Goal: Navigation & Orientation: Understand site structure

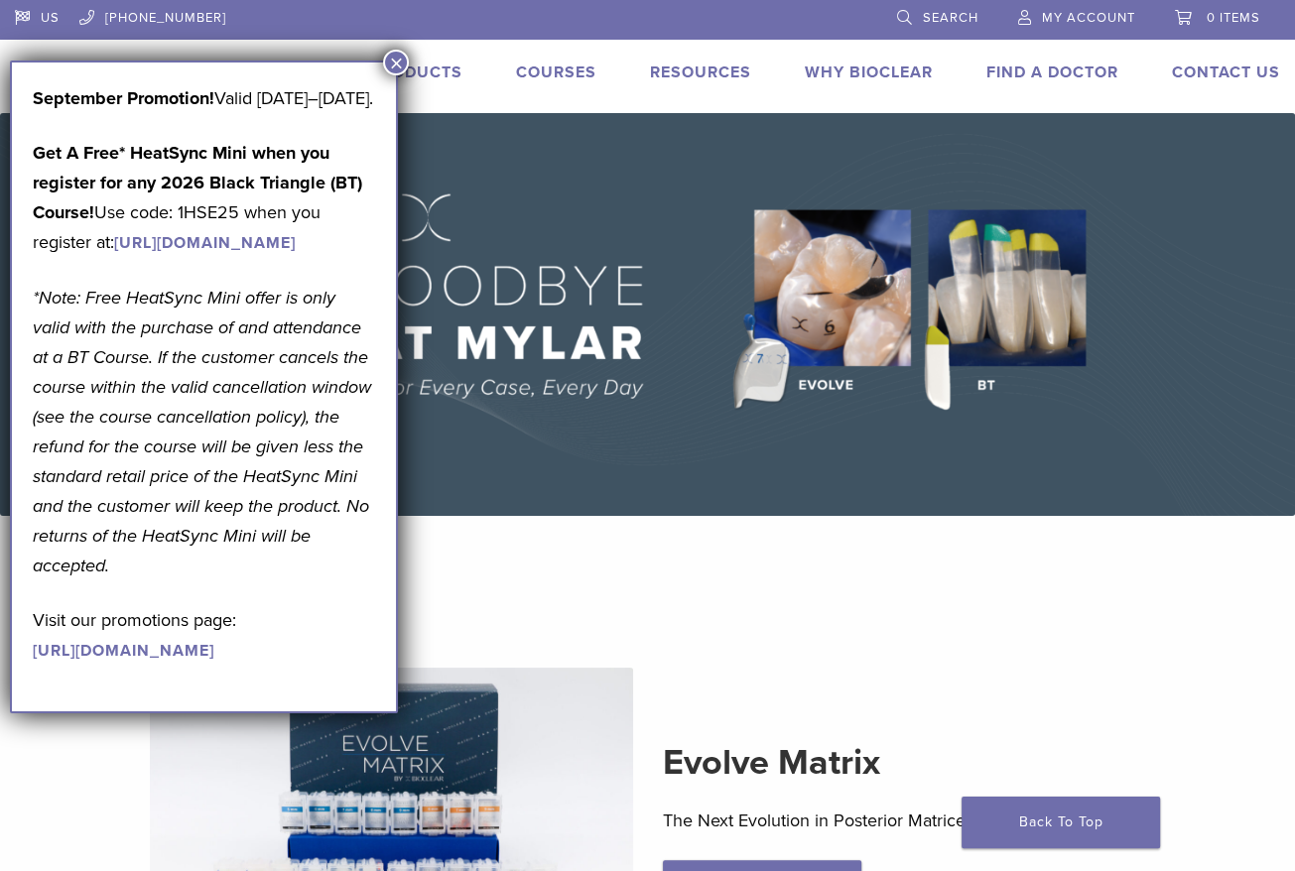
drag, startPoint x: 153, startPoint y: 82, endPoint x: 245, endPoint y: 106, distance: 95.3
click at [383, 49] on div "US 1.855.712.5327 Search My Account 0 items Cart No products in the cart. Back …" at bounding box center [647, 56] width 1295 height 113
click at [393, 58] on button "×" at bounding box center [396, 63] width 26 height 26
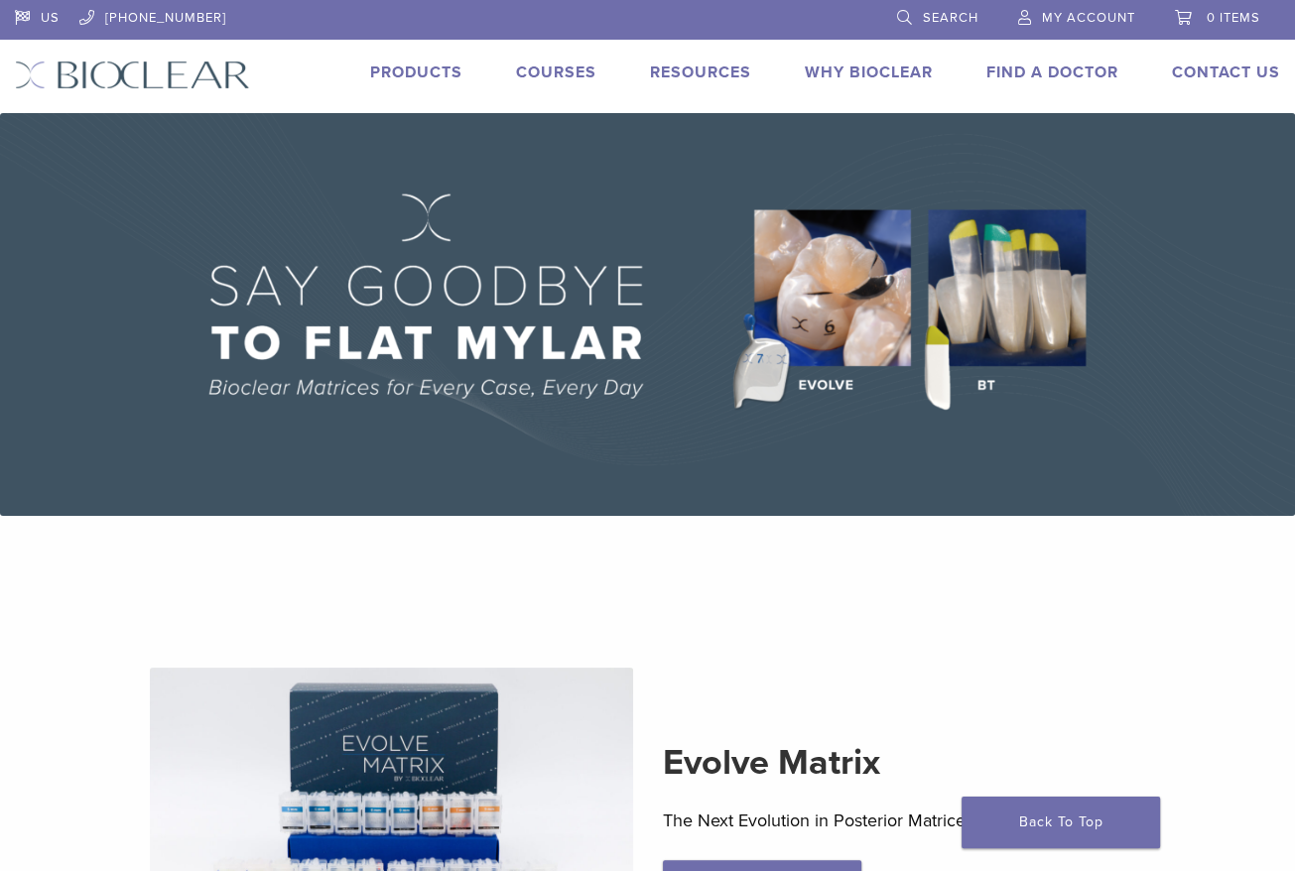
click at [211, 67] on img at bounding box center [132, 75] width 235 height 29
